Goal: Transaction & Acquisition: Purchase product/service

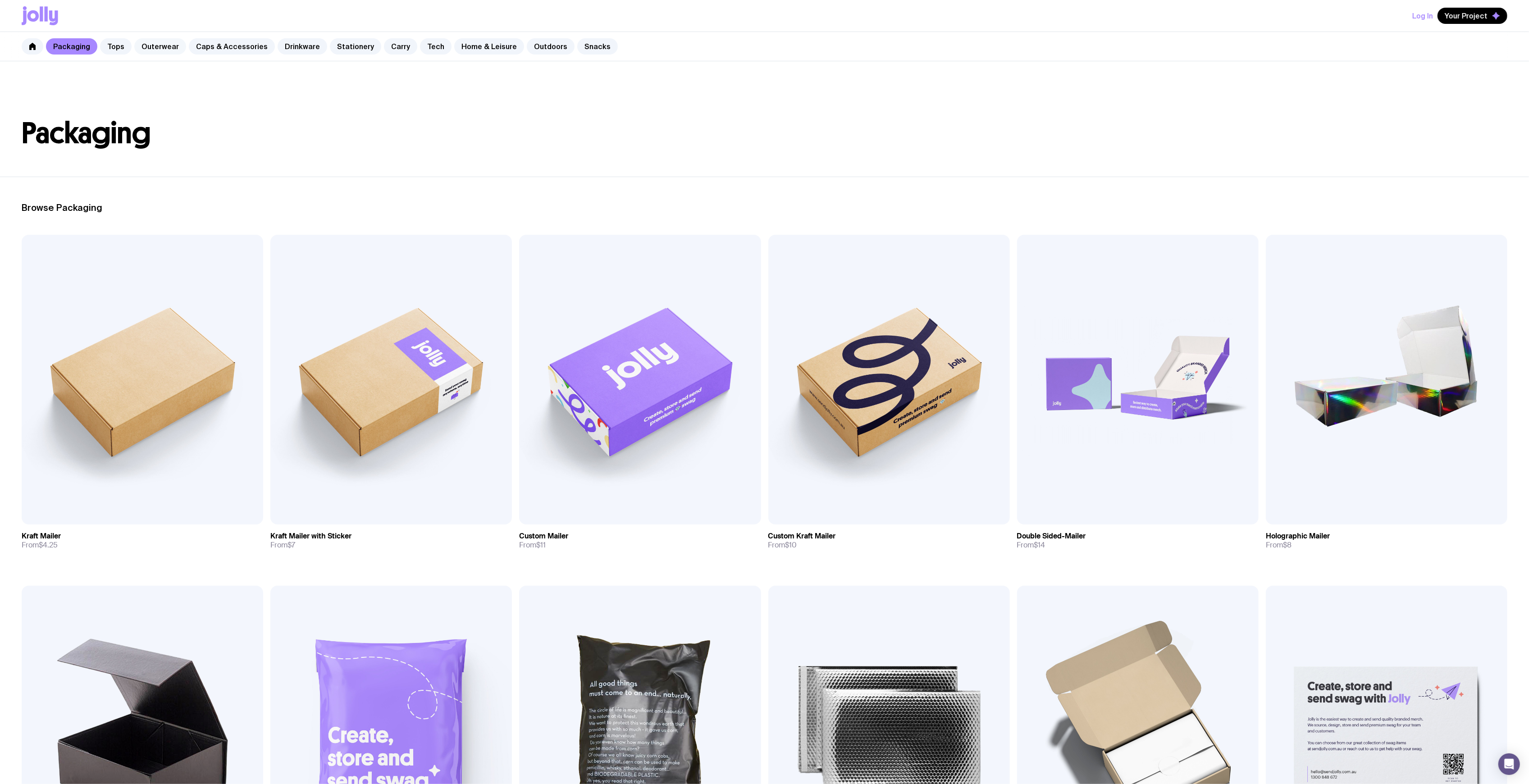
click at [163, 47] on link "Outerwear" at bounding box center [160, 46] width 52 height 17
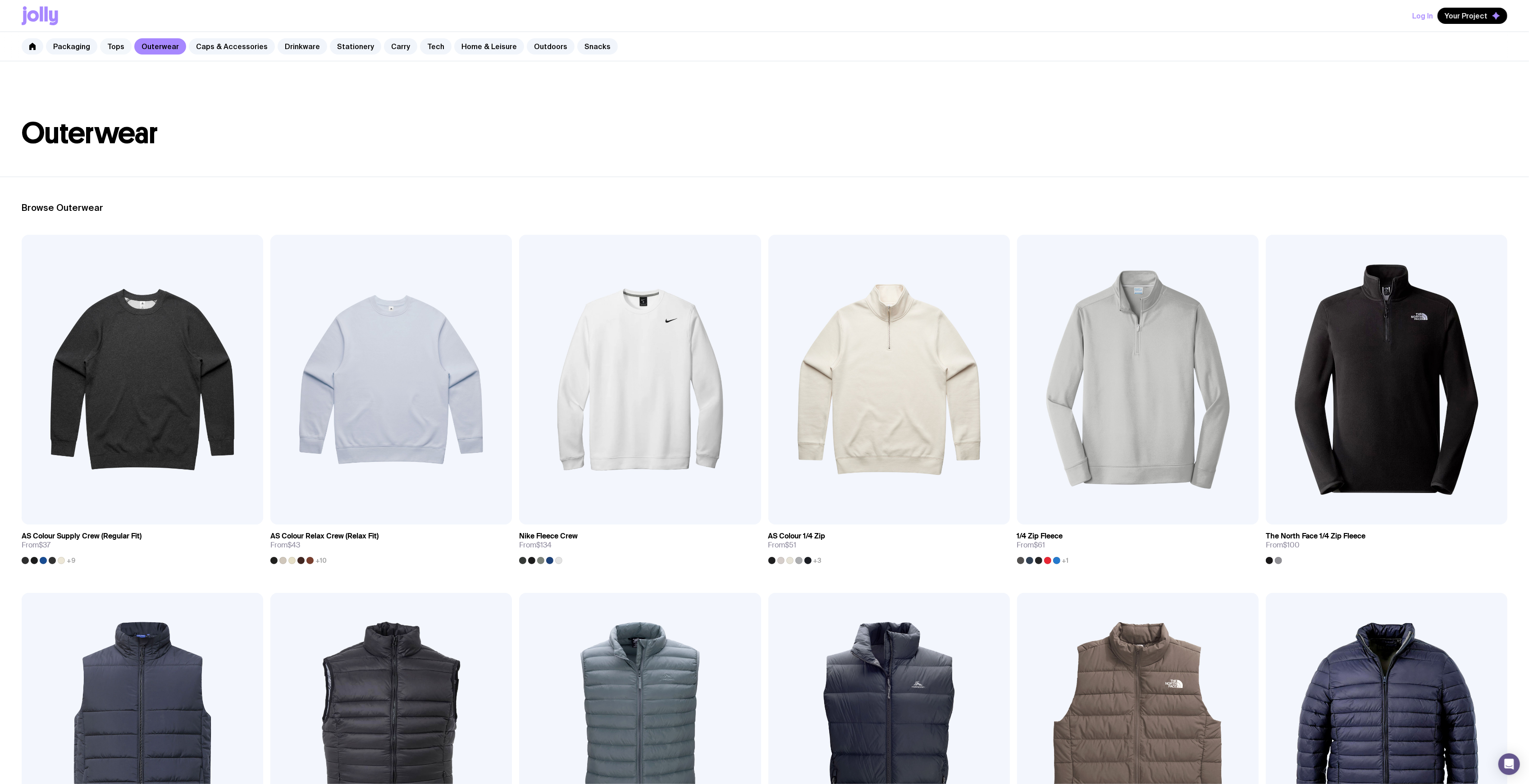
click at [115, 46] on link "Tops" at bounding box center [116, 46] width 31 height 17
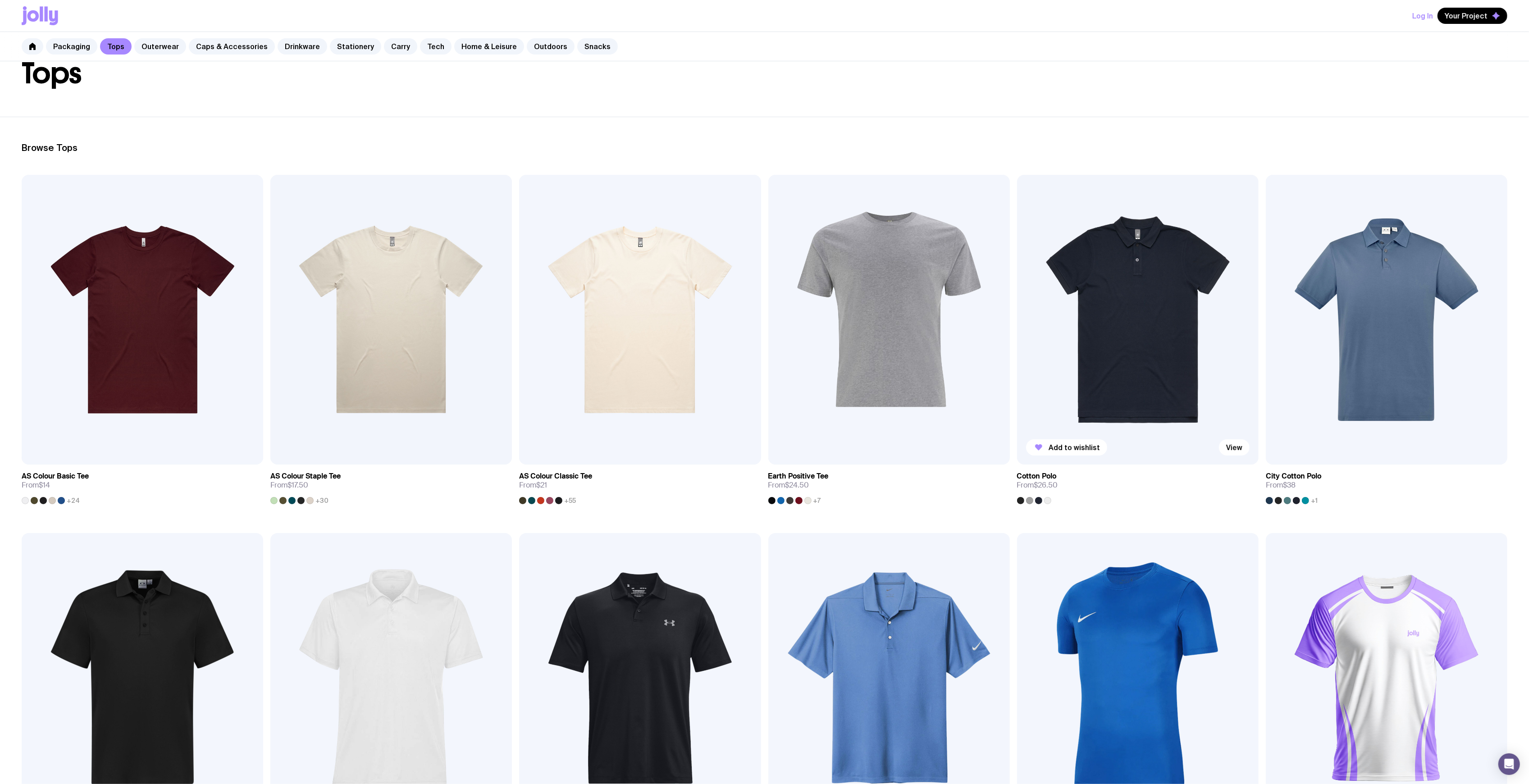
scroll to position [120, 0]
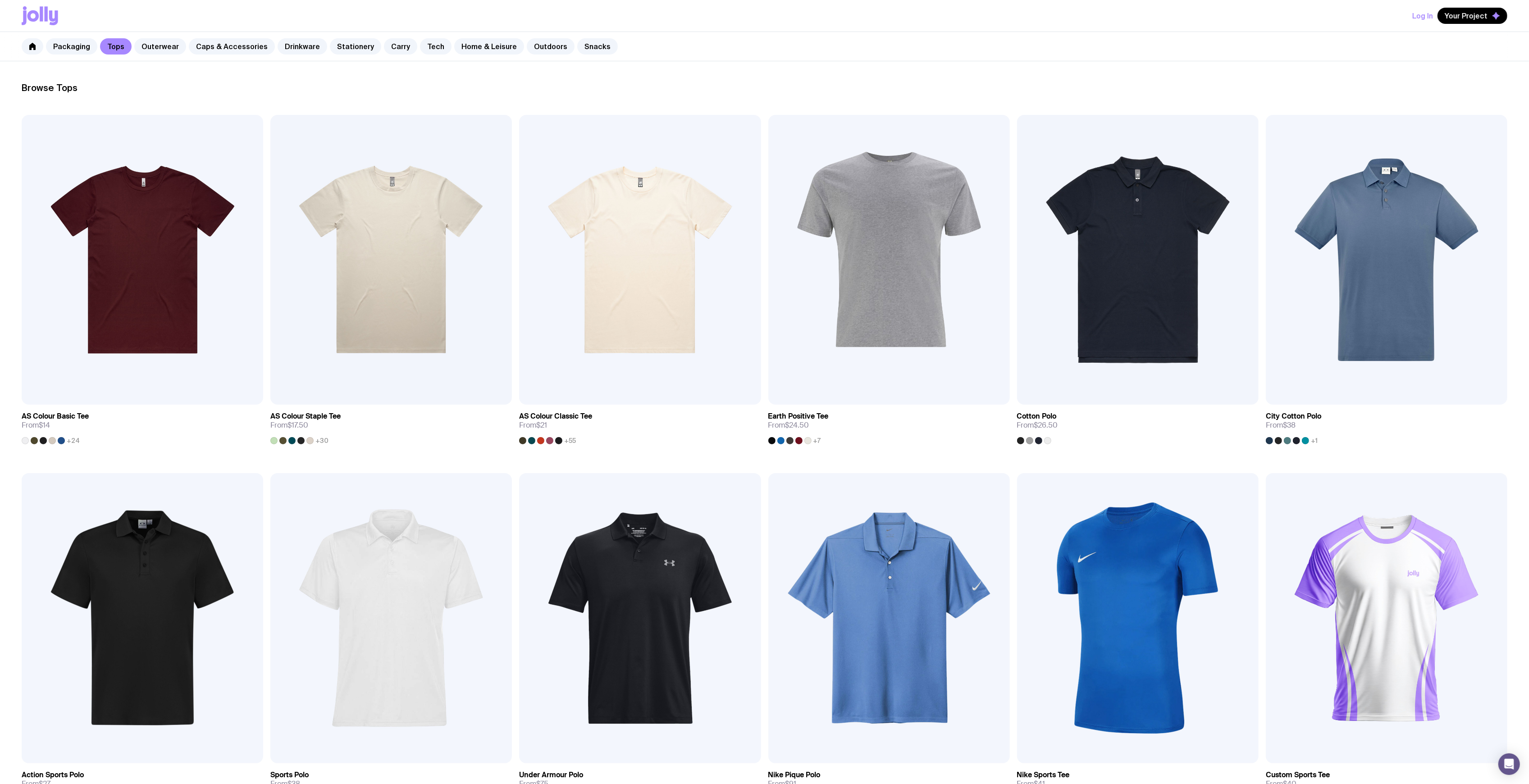
click at [1317, 85] on h2 "Browse Tops" at bounding box center [764, 88] width 1486 height 11
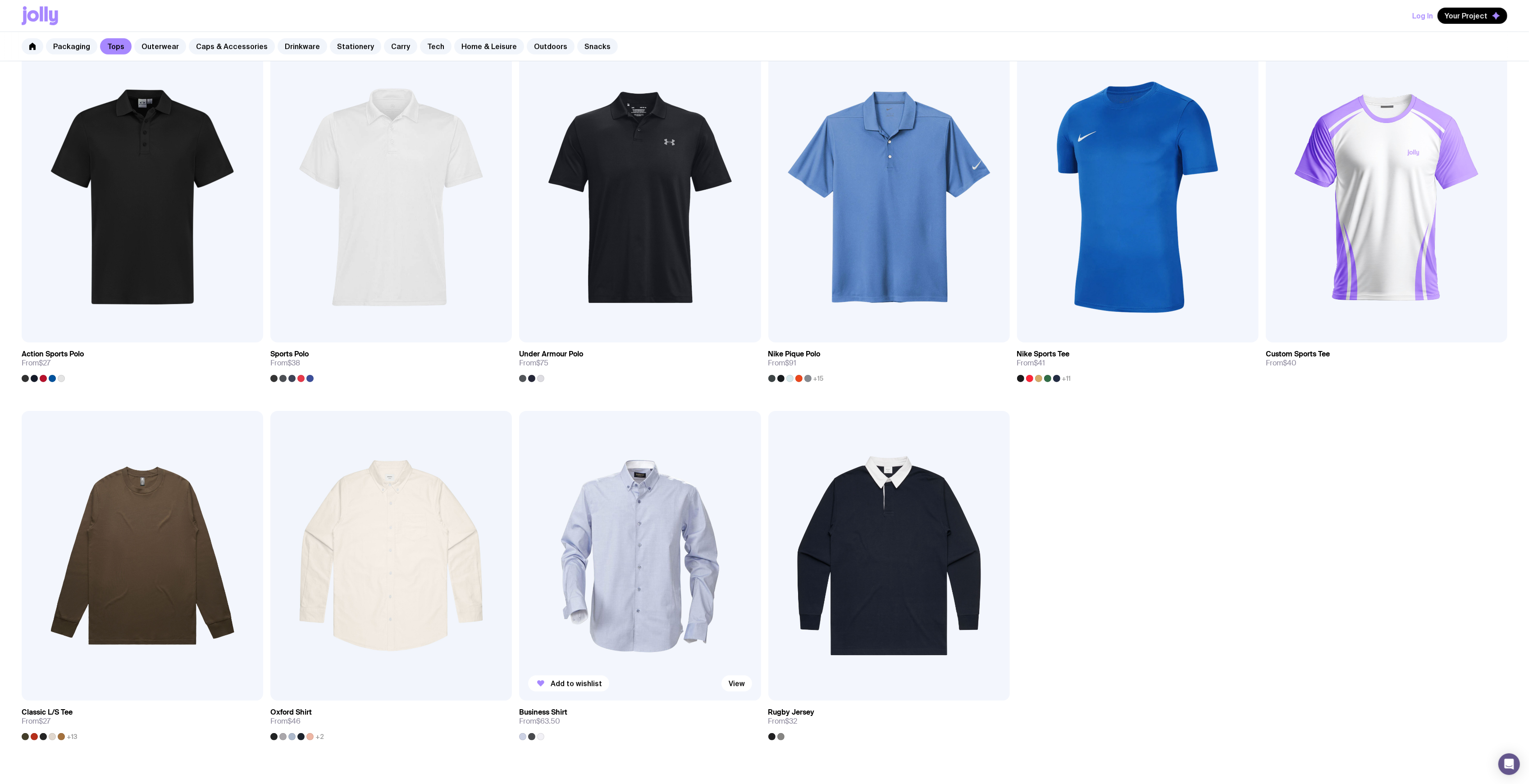
scroll to position [421, 0]
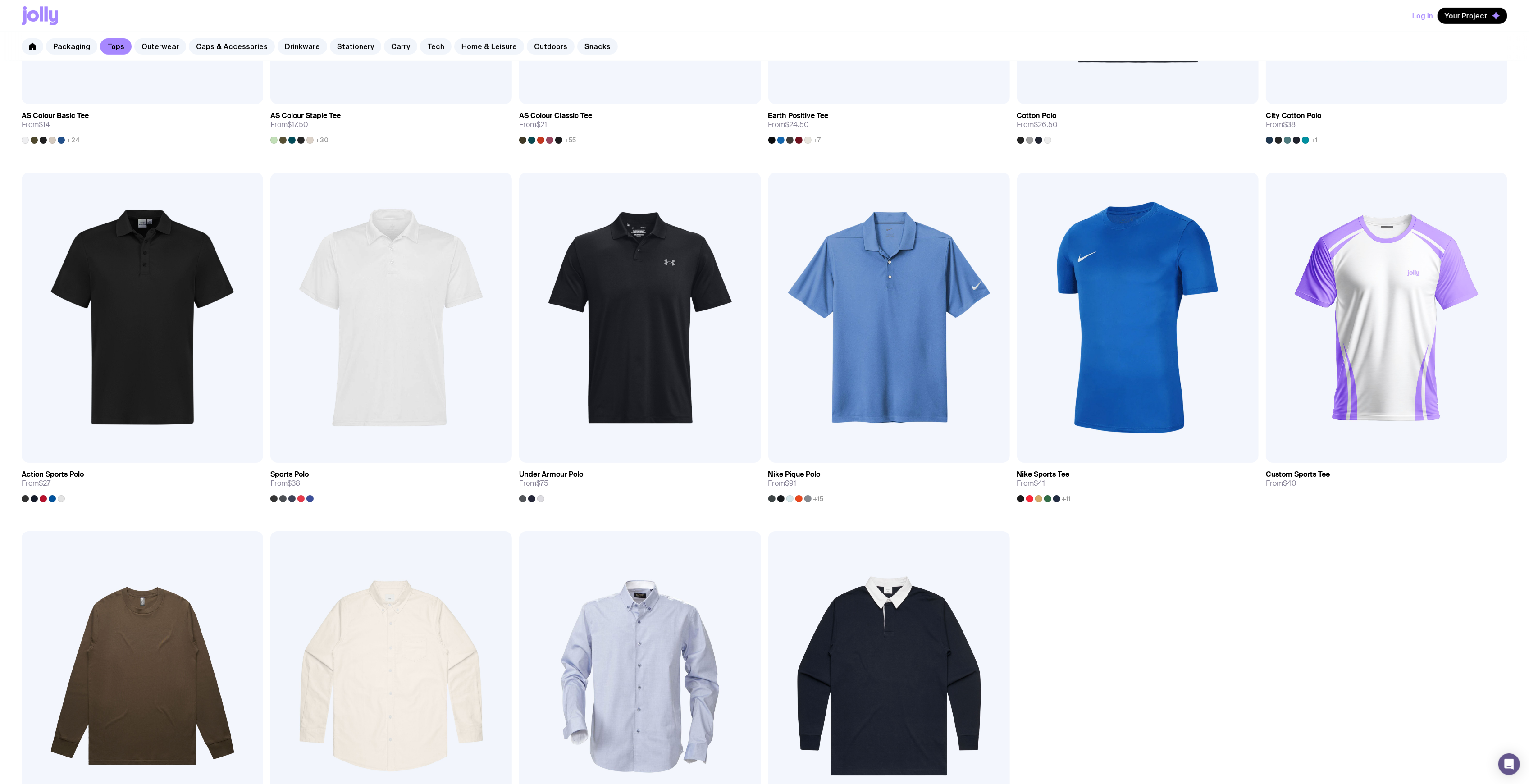
click at [1142, 631] on div "Add to wishlist View AS Colour Basic Tee From $14 +24 Add to wishlist View AS C…" at bounding box center [764, 351] width 1529 height 1075
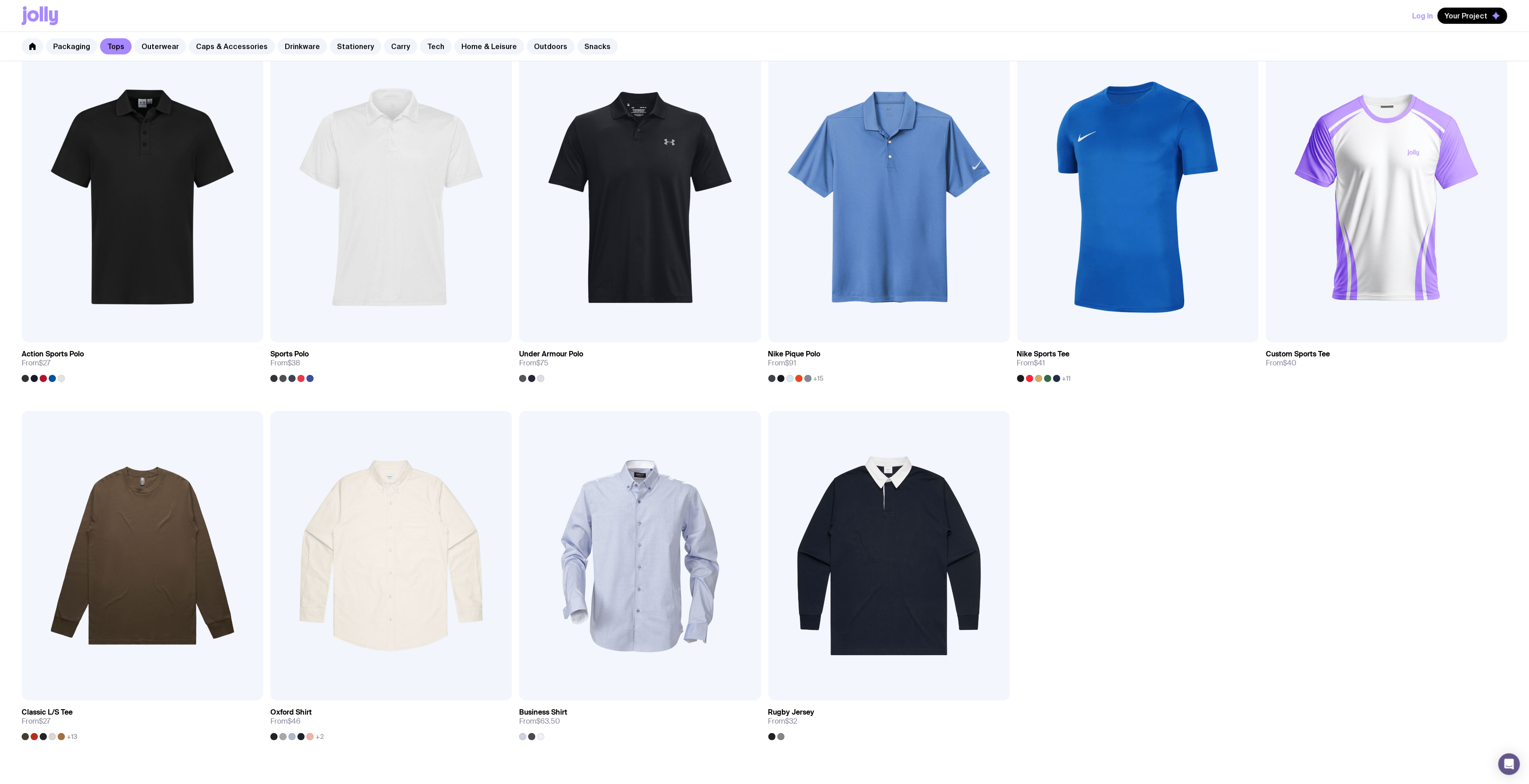
click at [1181, 554] on div "Add to wishlist View AS Colour Basic Tee From $14 +24 Add to wishlist View AS C…" at bounding box center [764, 231] width 1529 height 1075
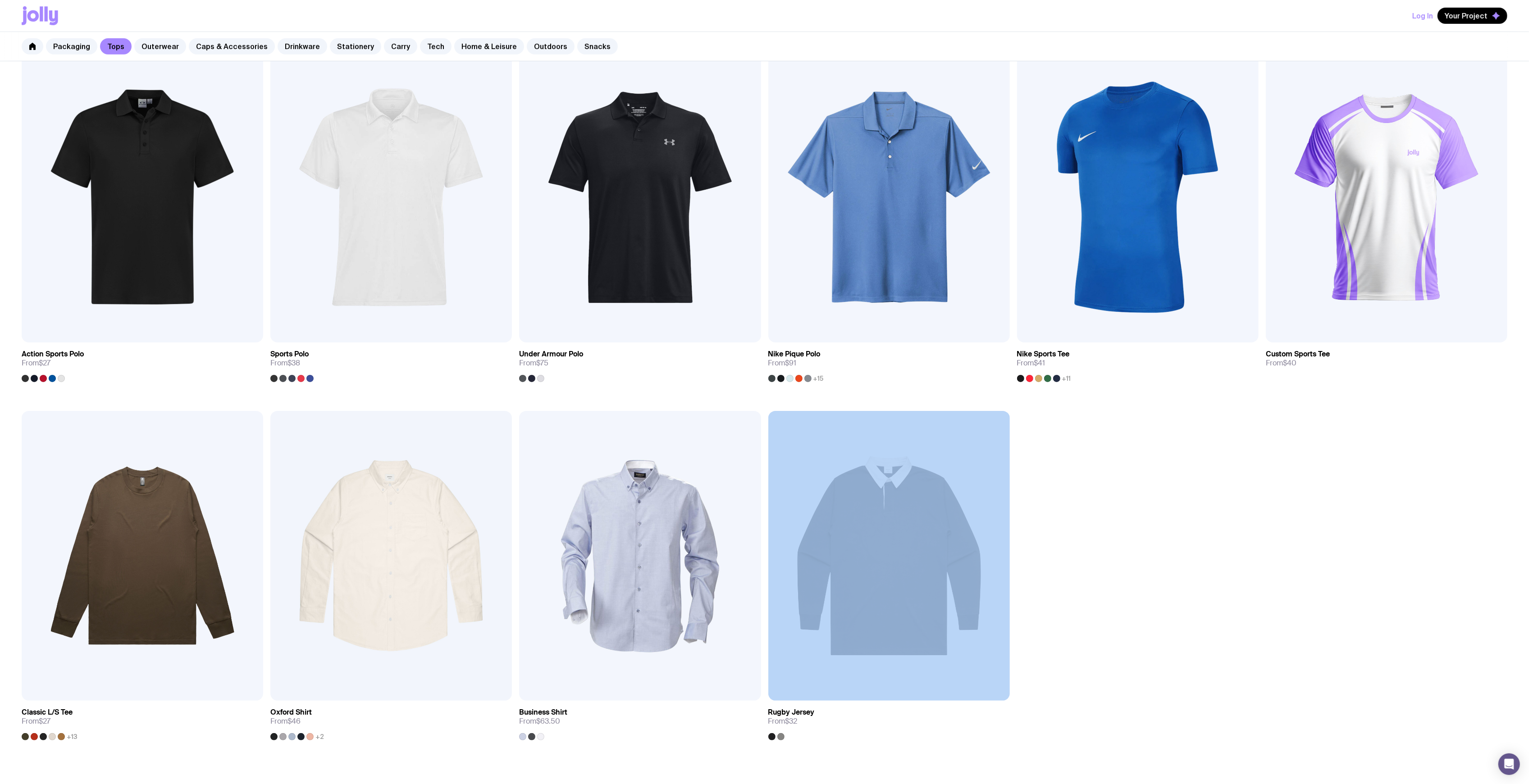
click at [1181, 554] on div "Add to wishlist View AS Colour Basic Tee From $14 +24 Add to wishlist View AS C…" at bounding box center [764, 231] width 1529 height 1075
click at [1055, 531] on div "Add to wishlist View AS Colour Basic Tee From $14 +24 Add to wishlist View AS C…" at bounding box center [764, 231] width 1529 height 1075
drag, startPoint x: 1122, startPoint y: 545, endPoint x: 1114, endPoint y: 550, distance: 9.4
click at [1122, 545] on div "Add to wishlist View AS Colour Basic Tee From $14 +24 Add to wishlist View AS C…" at bounding box center [764, 231] width 1529 height 1075
click at [1115, 571] on div "Add to wishlist View AS Colour Basic Tee From $14 +24 Add to wishlist View AS C…" at bounding box center [764, 231] width 1529 height 1075
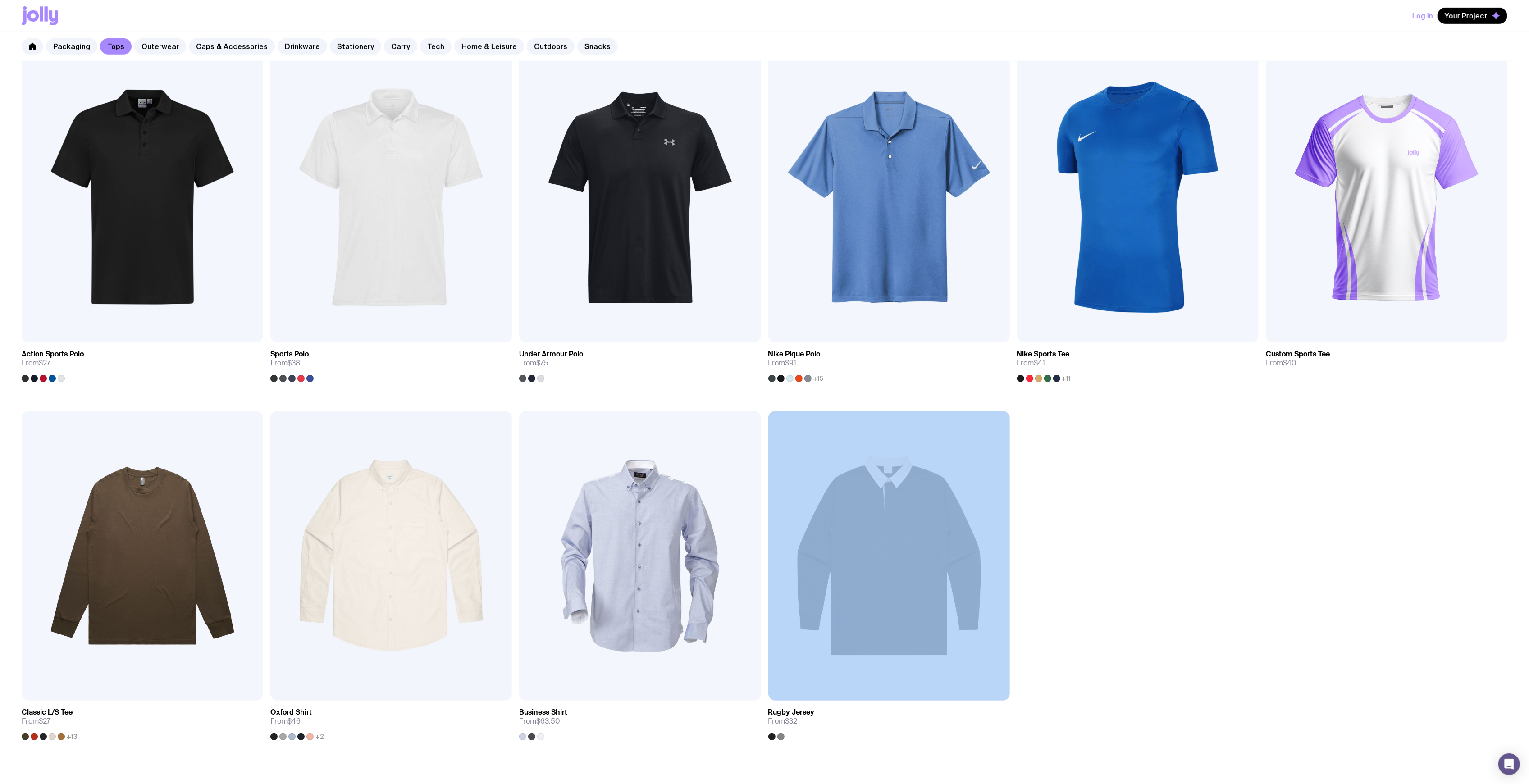
click at [1115, 571] on div "Add to wishlist View AS Colour Basic Tee From $14 +24 Add to wishlist View AS C…" at bounding box center [764, 231] width 1529 height 1075
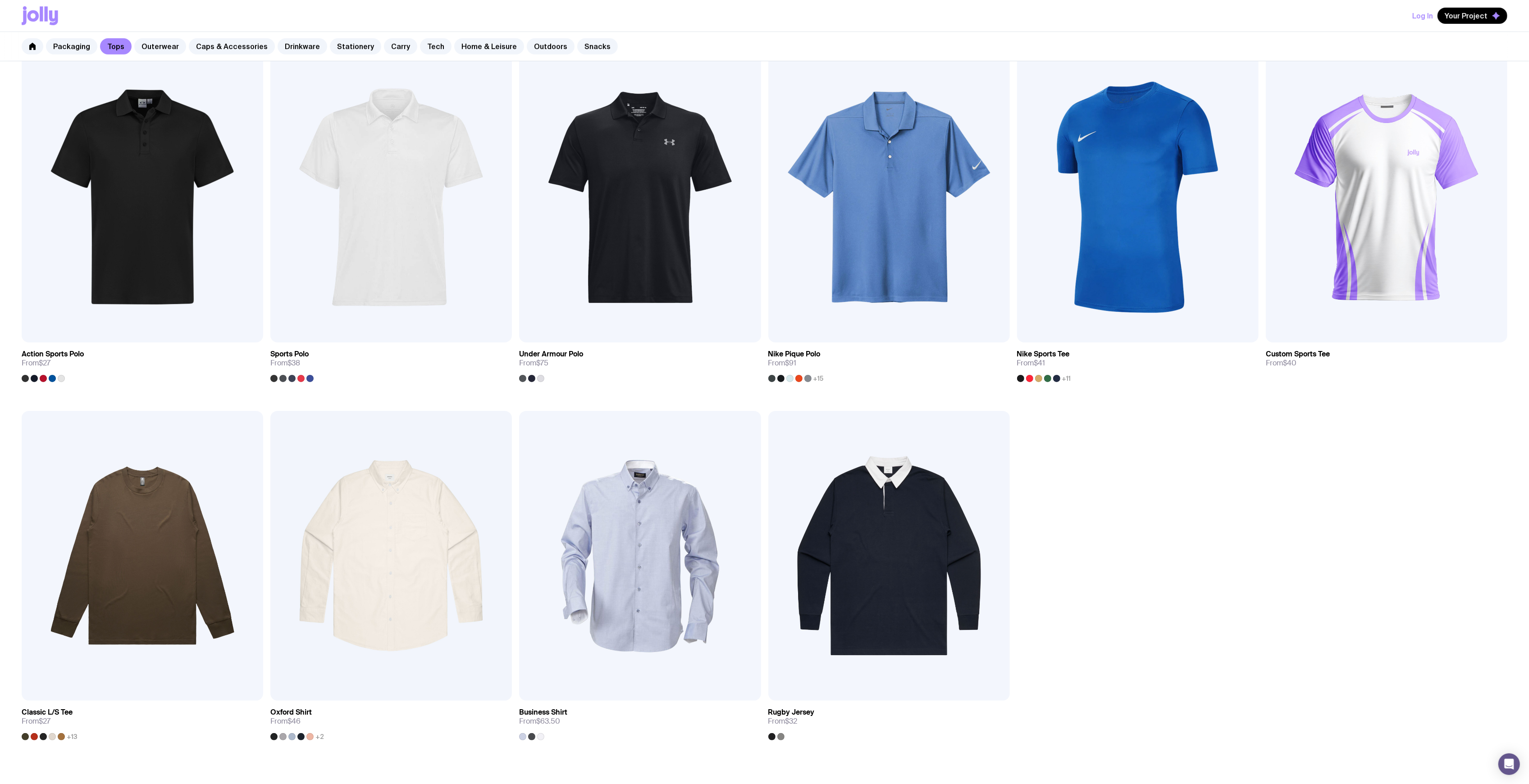
drag, startPoint x: 1143, startPoint y: 504, endPoint x: 1140, endPoint y: 511, distance: 7.6
click at [1143, 504] on div "Add to wishlist View AS Colour Basic Tee From $14 +24 Add to wishlist View AS C…" at bounding box center [764, 231] width 1529 height 1075
click at [1164, 465] on div "Add to wishlist View AS Colour Basic Tee From $14 +24 Add to wishlist View AS C…" at bounding box center [764, 231] width 1529 height 1075
click at [1165, 466] on div "Add to wishlist View AS Colour Basic Tee From $14 +24 Add to wishlist View AS C…" at bounding box center [764, 231] width 1529 height 1075
